Goal: Task Accomplishment & Management: Manage account settings

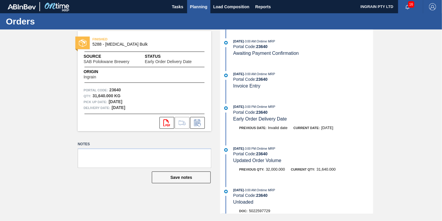
click at [192, 7] on span "Planning" at bounding box center [198, 6] width 17 height 7
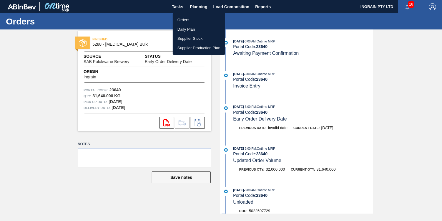
click at [186, 19] on li "Orders" at bounding box center [199, 19] width 52 height 9
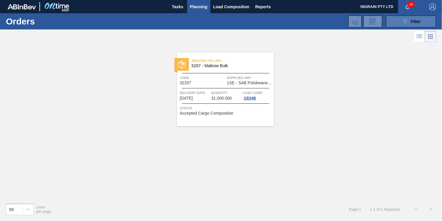
click at [405, 20] on icon "089F7B8B-B2A5-4AFE-B5C0-19BA573D28AC" at bounding box center [404, 21] width 7 height 7
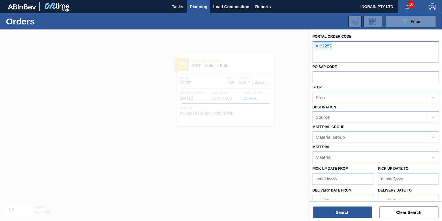
click at [315, 46] on span "×" at bounding box center [317, 46] width 6 height 7
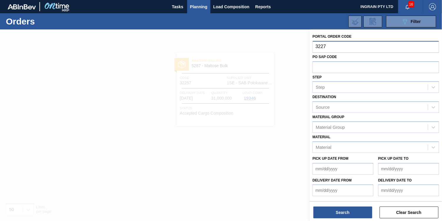
type input "32274"
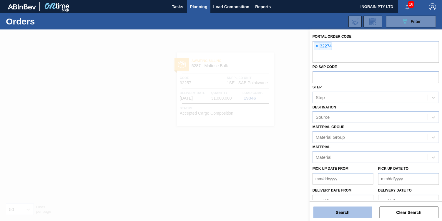
click at [335, 208] on button "Search" at bounding box center [342, 212] width 59 height 12
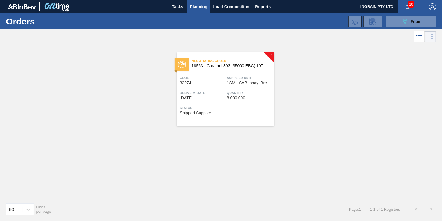
click at [258, 82] on span "1SM - SAB Ibhayi Brewery" at bounding box center [250, 83] width 46 height 4
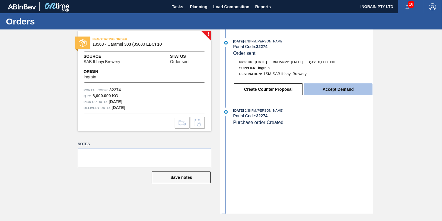
click at [326, 89] on button "Accept Demand" at bounding box center [338, 89] width 69 height 12
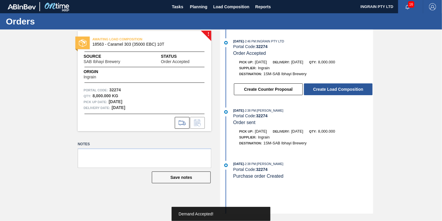
click at [331, 91] on button "Create Load Composition" at bounding box center [338, 89] width 69 height 12
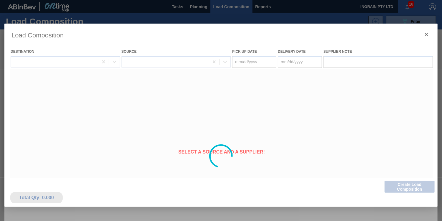
type Date "[DATE]"
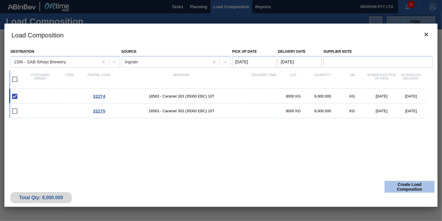
click at [416, 186] on button "Create Load Composition" at bounding box center [410, 187] width 50 height 12
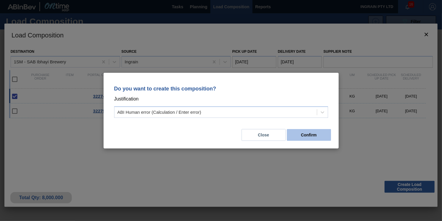
click at [323, 136] on button "Confirm" at bounding box center [309, 135] width 44 height 12
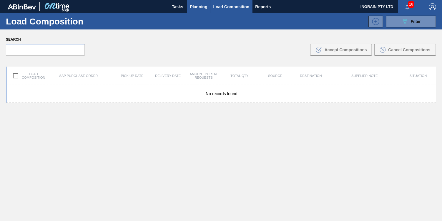
click at [192, 6] on span "Planning" at bounding box center [198, 6] width 17 height 7
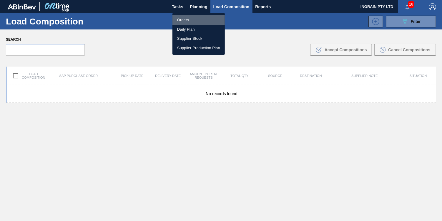
click at [191, 21] on li "Orders" at bounding box center [198, 19] width 52 height 9
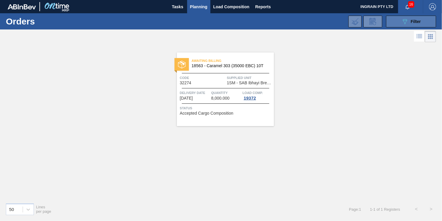
click at [421, 22] on span "Filter" at bounding box center [416, 21] width 10 height 5
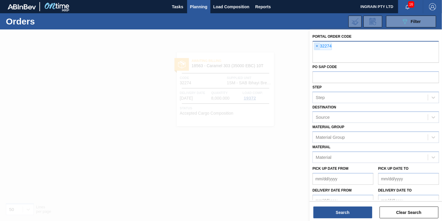
click at [316, 46] on span "×" at bounding box center [317, 46] width 6 height 7
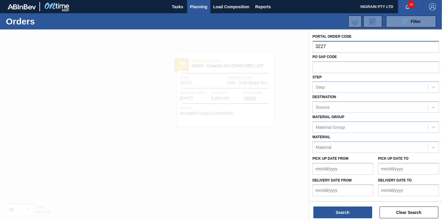
type input "32275"
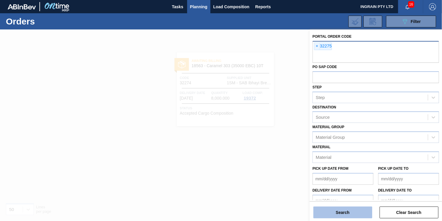
click at [322, 208] on button "Search" at bounding box center [342, 212] width 59 height 12
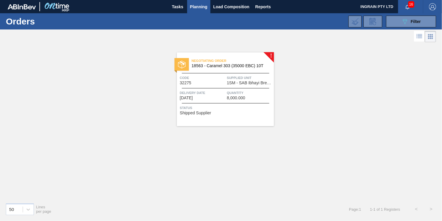
click at [253, 78] on span "Supplied Unit" at bounding box center [250, 78] width 46 height 6
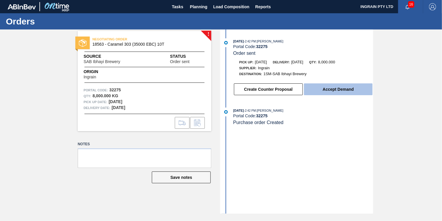
click at [325, 90] on button "Accept Demand" at bounding box center [338, 89] width 69 height 12
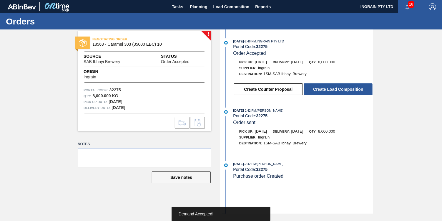
click at [325, 90] on button "Create Load Composition" at bounding box center [338, 89] width 69 height 12
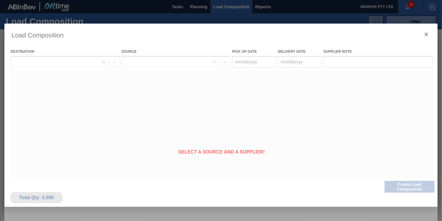
type Date "[DATE]"
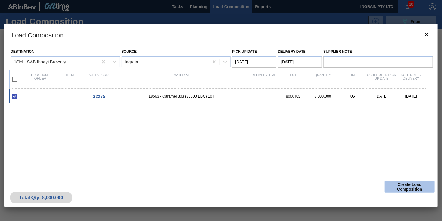
click at [410, 187] on button "Create Load Composition" at bounding box center [410, 187] width 50 height 12
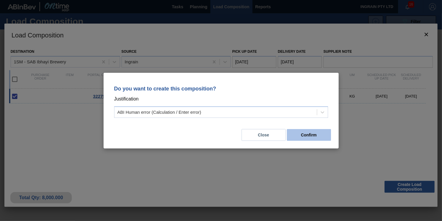
click at [303, 132] on button "Confirm" at bounding box center [309, 135] width 44 height 12
